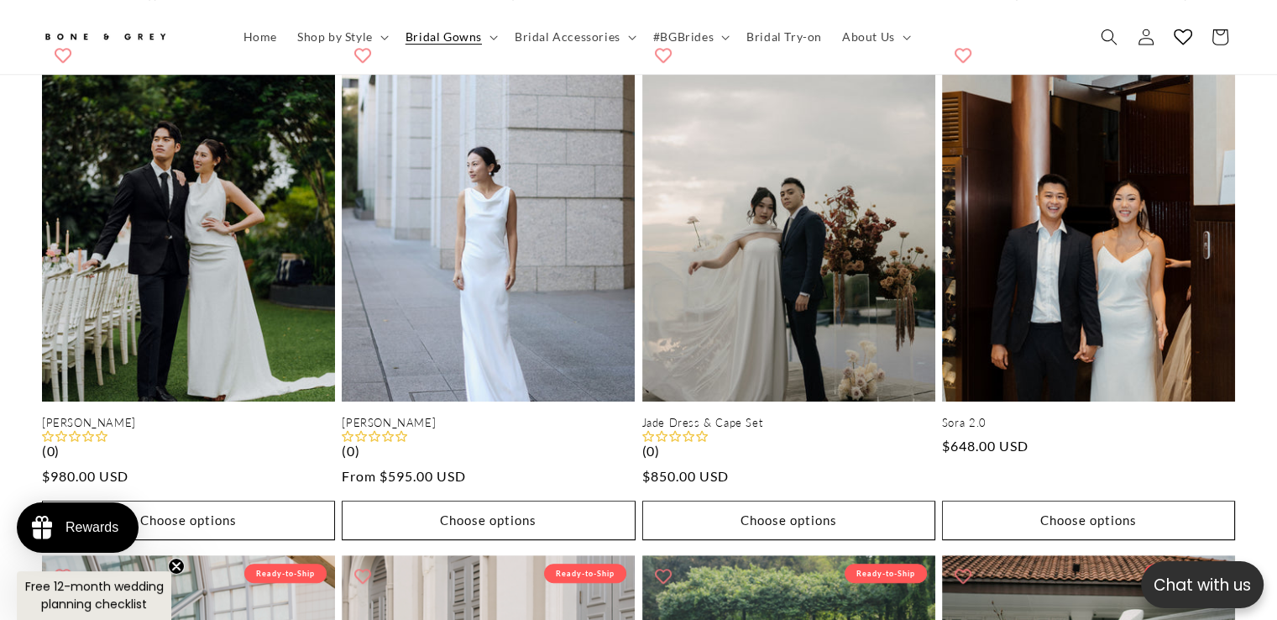
scroll to position [0, 435]
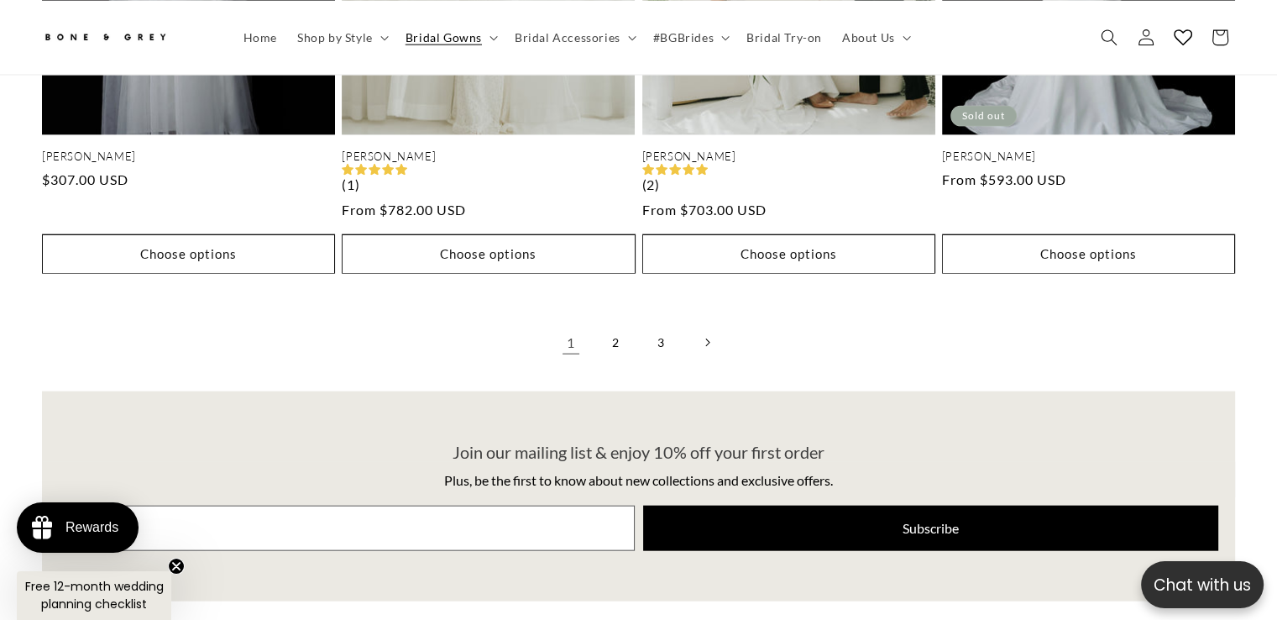
scroll to position [3792, 0]
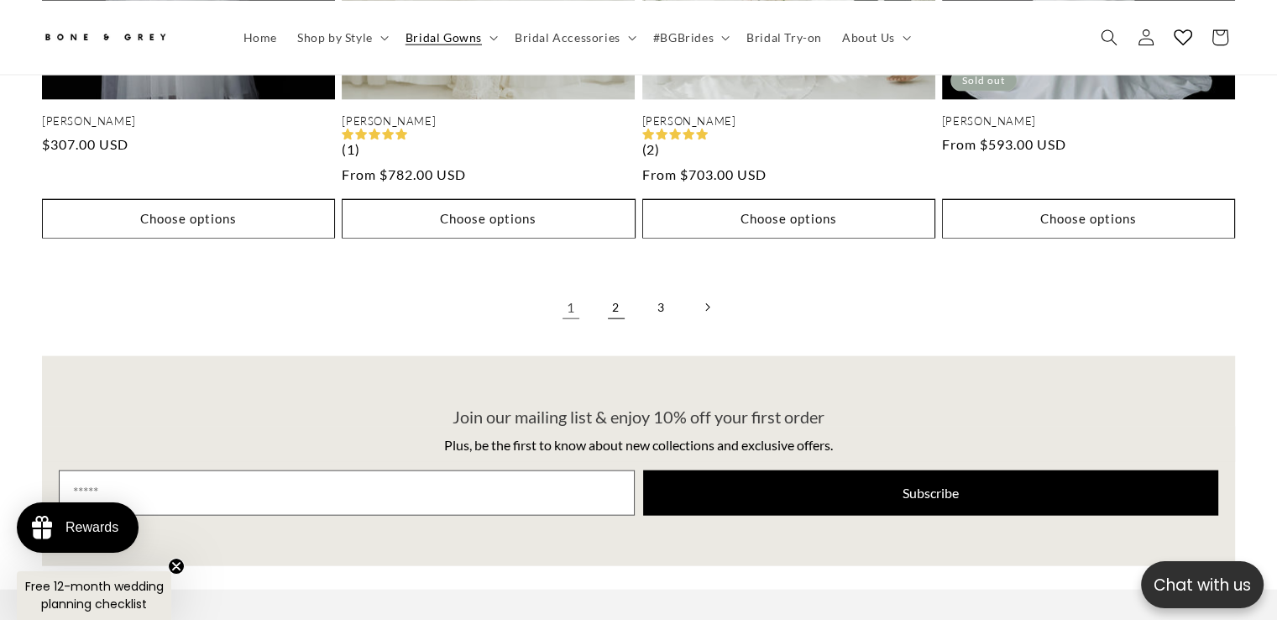
click at [616, 289] on link "2" at bounding box center [616, 307] width 37 height 37
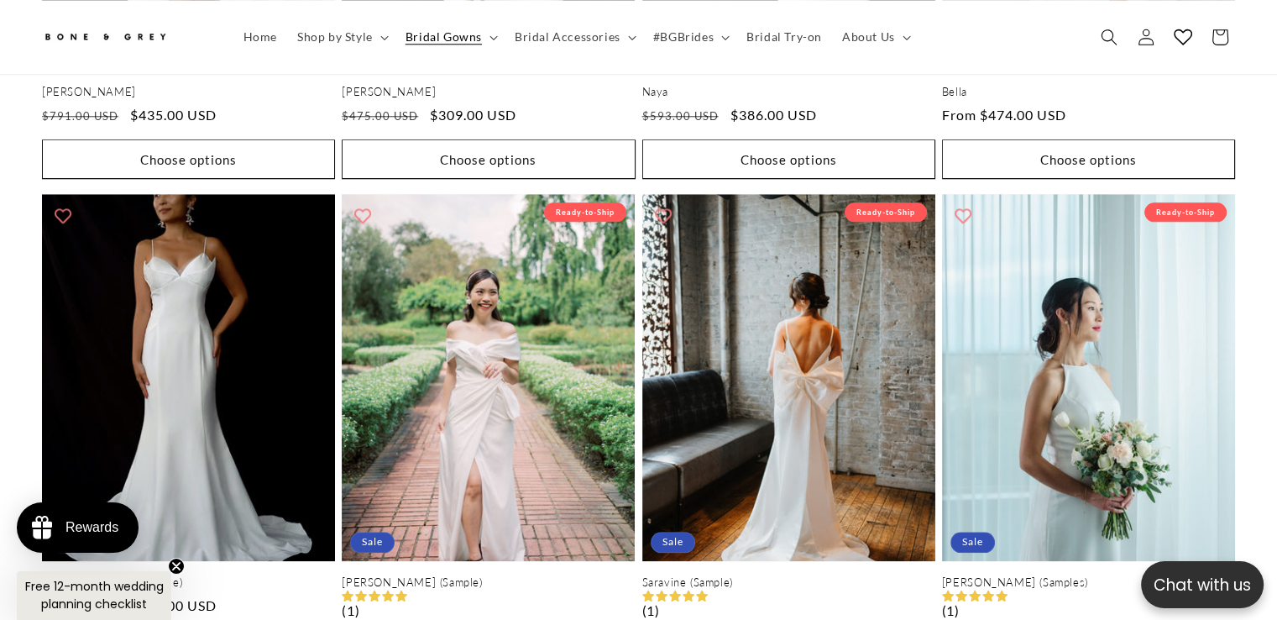
scroll to position [1864, 0]
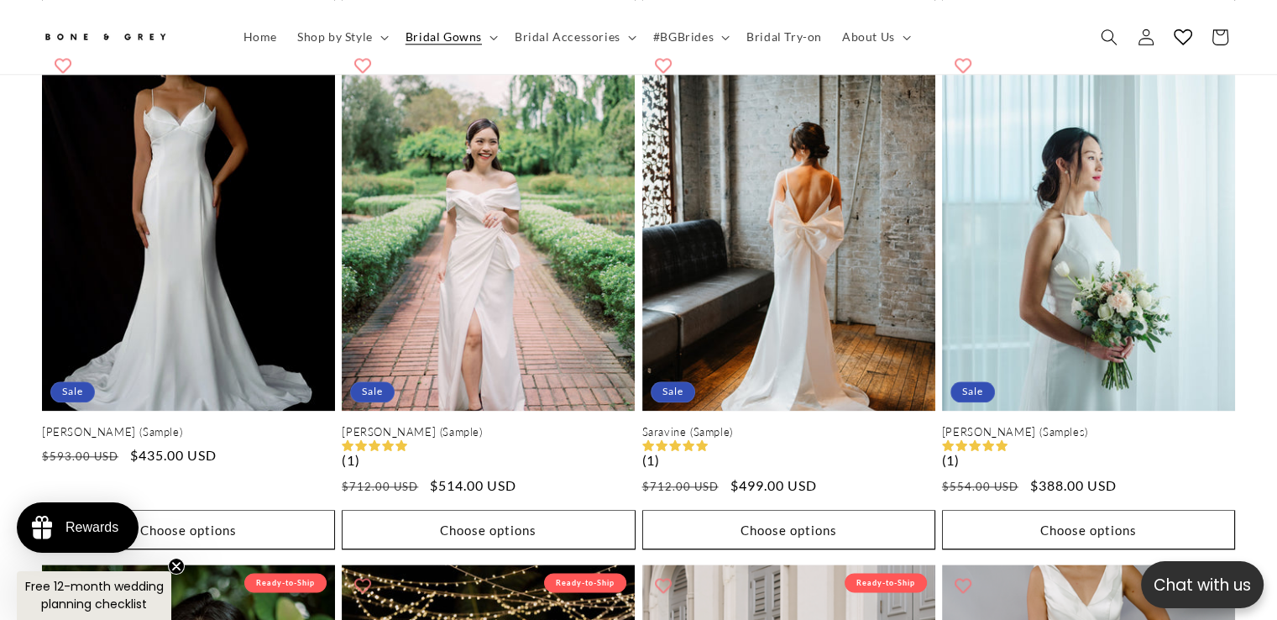
drag, startPoint x: 0, startPoint y: 0, endPoint x: 1289, endPoint y: 270, distance: 1316.7
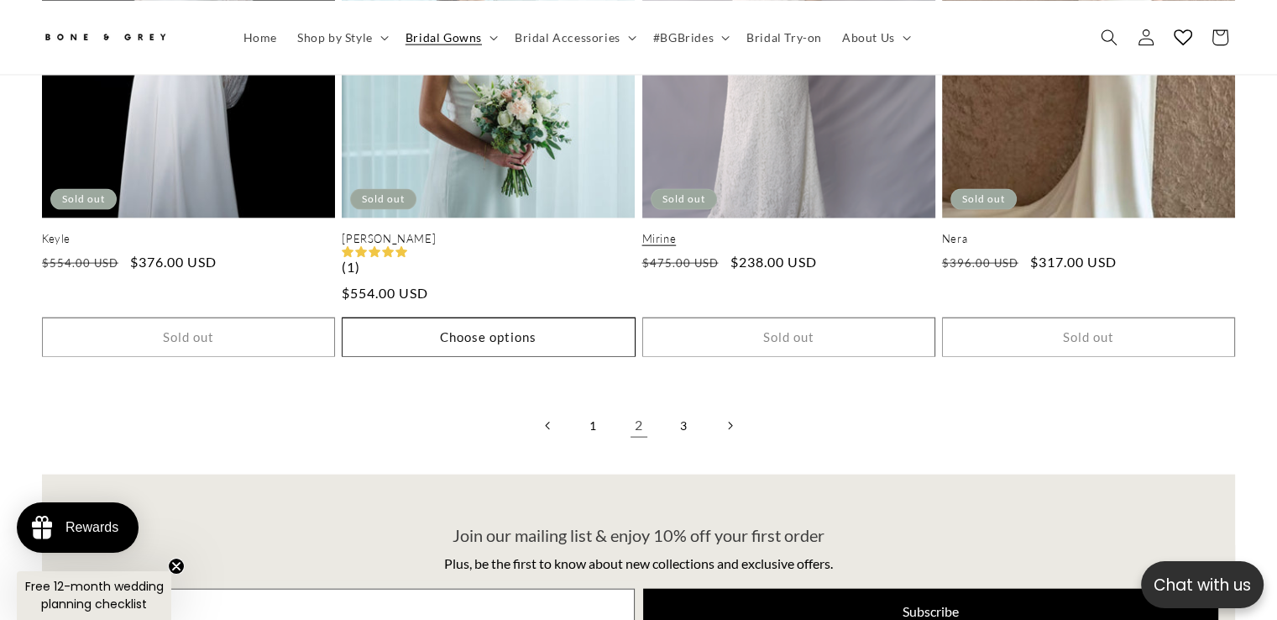
scroll to position [0, 0]
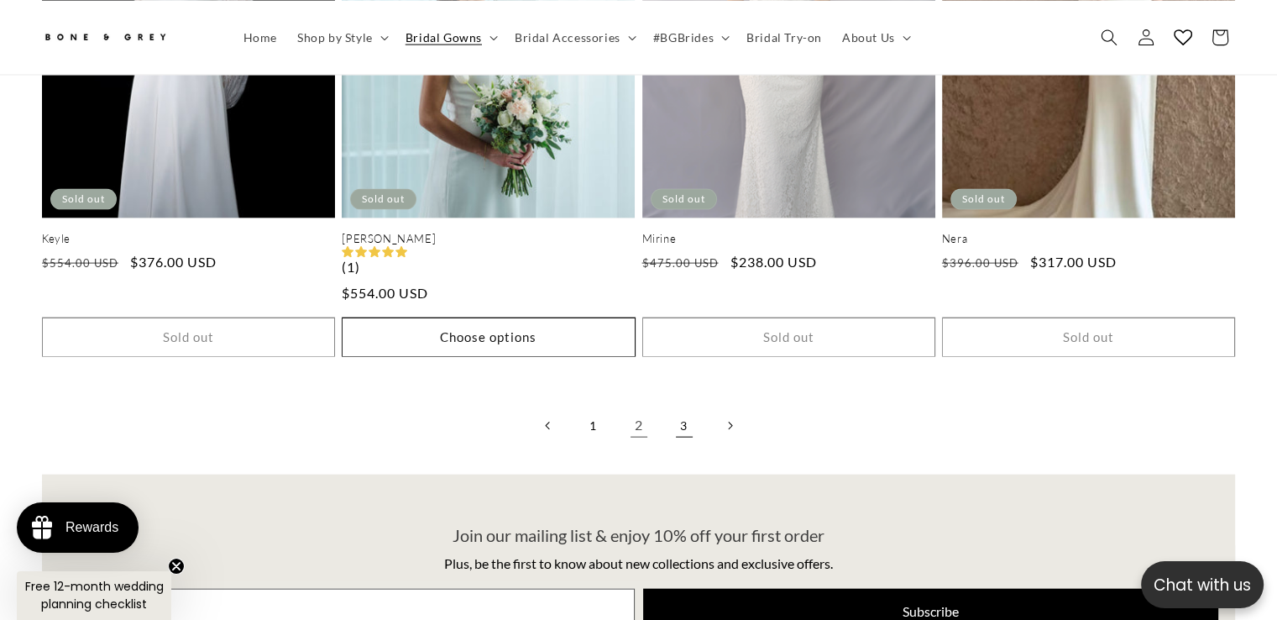
click at [680, 407] on link "3" at bounding box center [684, 425] width 37 height 37
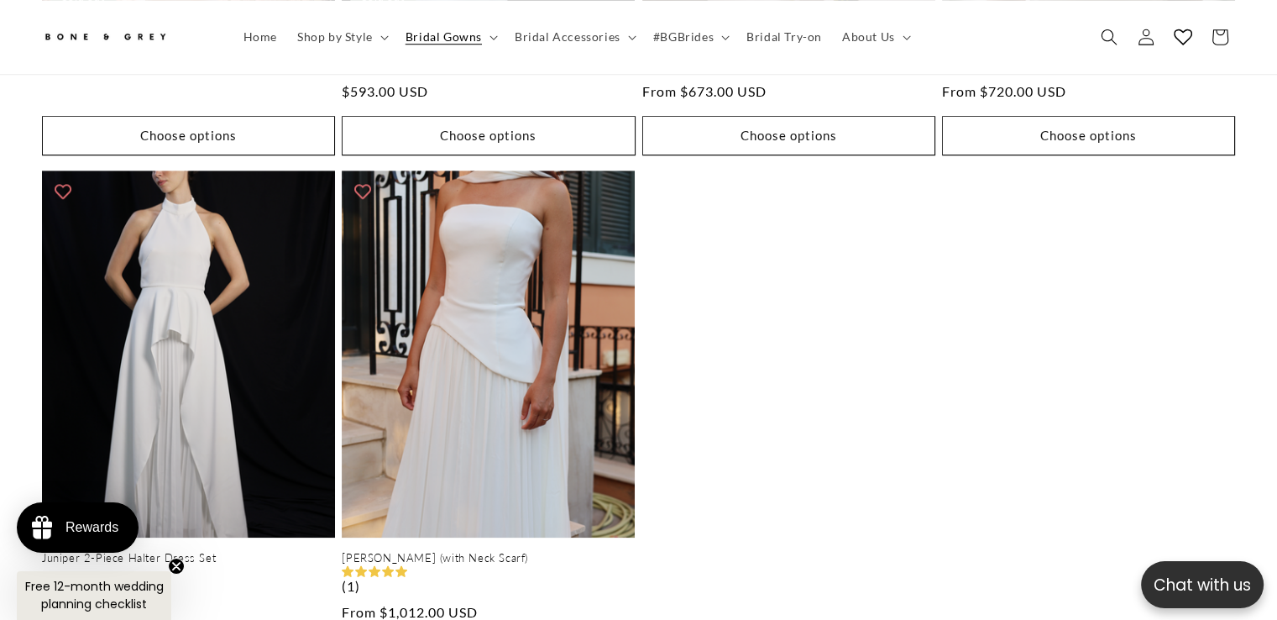
scroll to position [1262, 0]
